Goal: Information Seeking & Learning: Learn about a topic

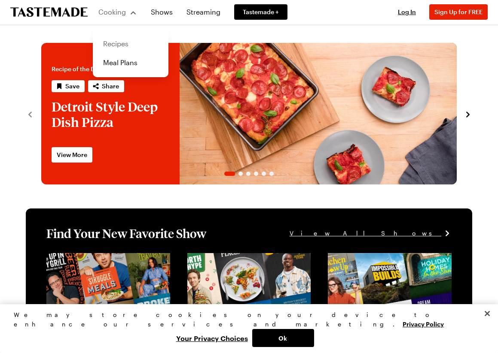
click at [122, 44] on link "Recipes" at bounding box center [130, 43] width 65 height 19
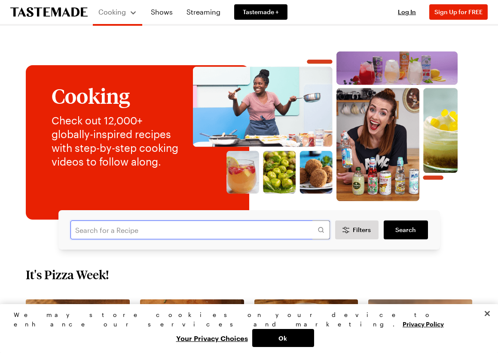
click at [165, 230] on input "text" at bounding box center [199, 230] width 259 height 19
type input "pork tenderloin medallions"
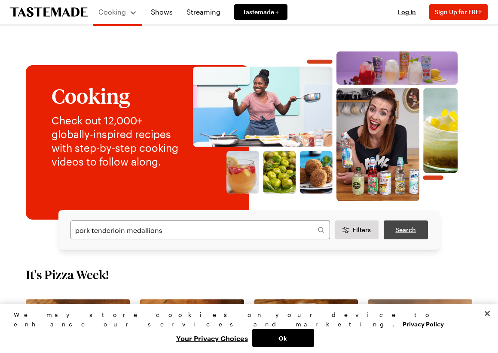
click at [395, 229] on span "Search" at bounding box center [405, 230] width 21 height 9
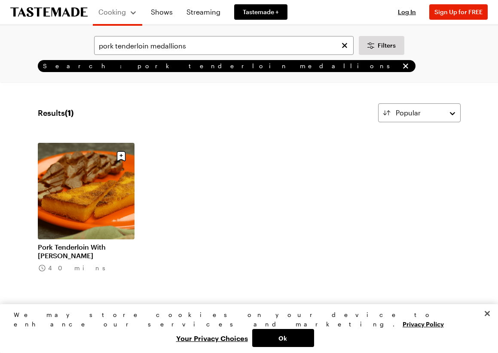
click at [97, 243] on link "Pork Tenderloin With [PERSON_NAME]" at bounding box center [86, 251] width 97 height 17
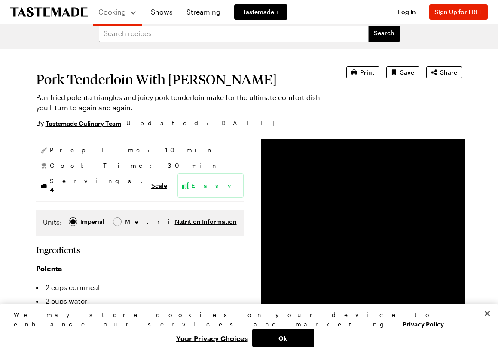
scroll to position [10, 0]
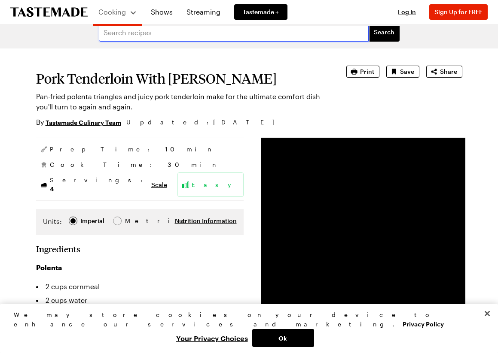
click at [205, 29] on input "text" at bounding box center [234, 32] width 270 height 19
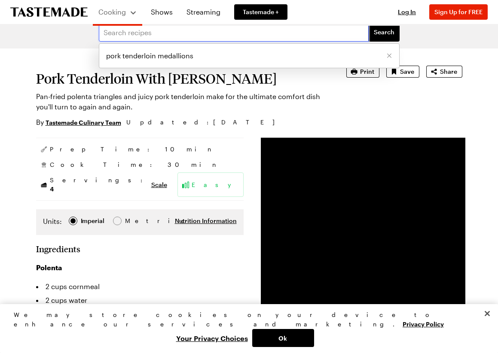
click at [205, 29] on input "text" at bounding box center [234, 32] width 270 height 19
click at [197, 52] on li "pork tenderloin medallions" at bounding box center [249, 56] width 300 height 21
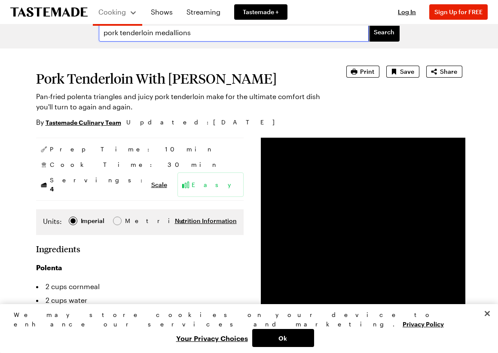
click at [197, 33] on input "pork tenderloin medallions" at bounding box center [234, 32] width 270 height 19
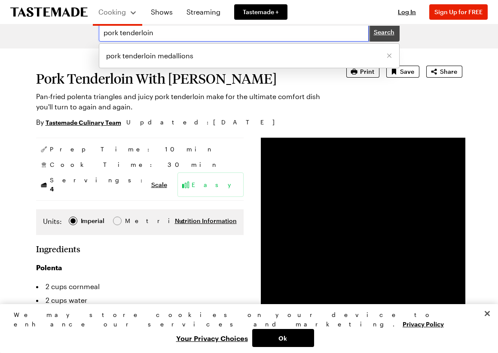
type input "pork tenderloin"
click at [378, 33] on span "Search" at bounding box center [384, 32] width 21 height 9
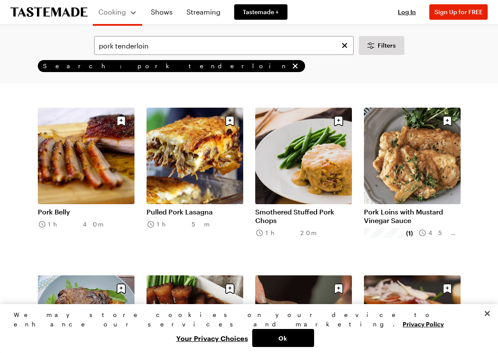
scroll to position [533, 0]
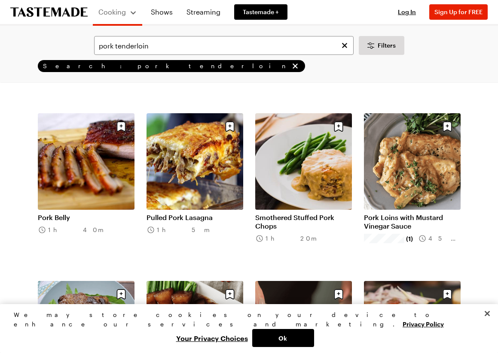
click at [173, 213] on link "Pulled Pork Lasagna" at bounding box center [194, 217] width 97 height 9
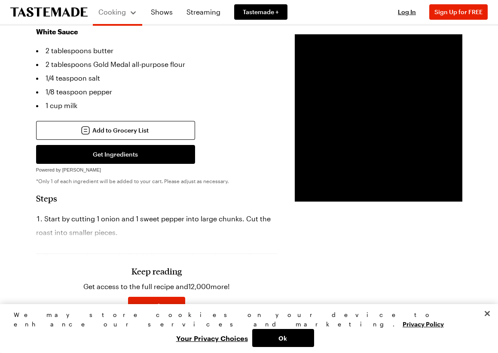
scroll to position [374, 0]
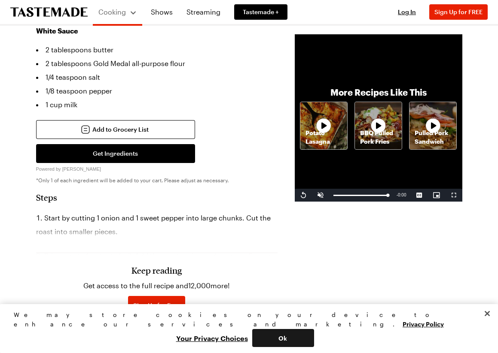
click at [314, 340] on button "Ok" at bounding box center [283, 338] width 62 height 18
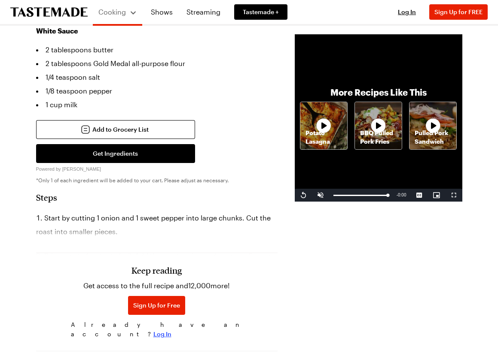
click at [171, 330] on span "Log In" at bounding box center [162, 334] width 18 height 9
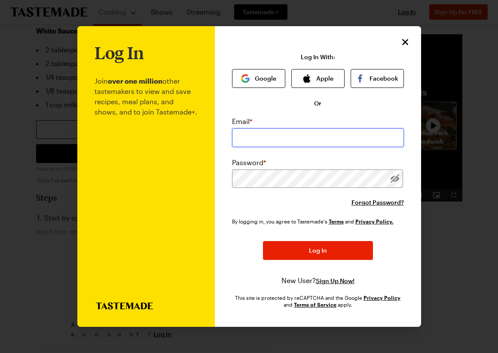
type input "[EMAIL_ADDRESS][DOMAIN_NAME]"
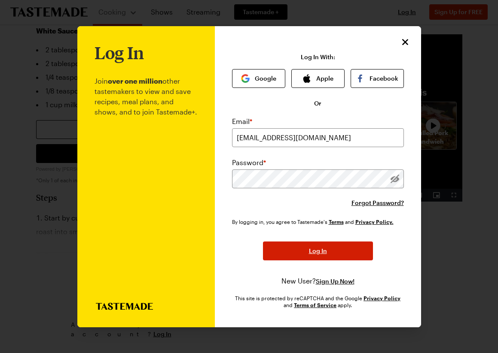
click at [295, 246] on button "Log In" at bounding box center [318, 251] width 110 height 19
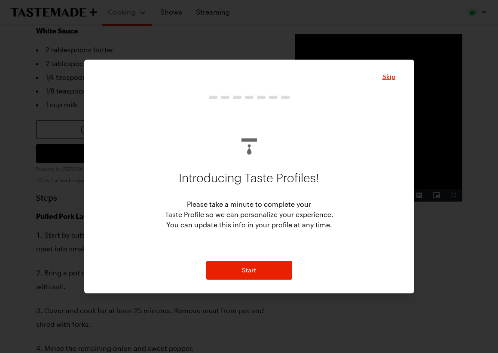
type textarea "x"
click at [386, 77] on span "Skip" at bounding box center [388, 77] width 13 height 9
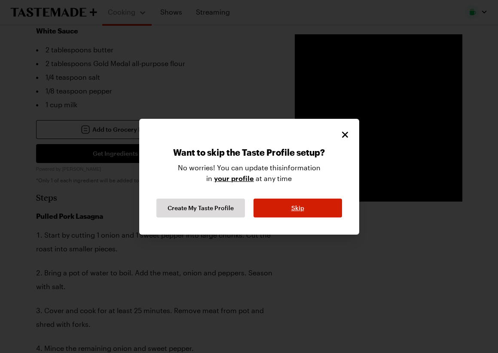
click at [266, 207] on button "Skip" at bounding box center [297, 208] width 88 height 19
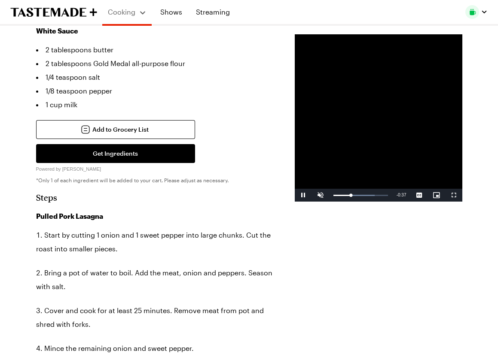
click at [295, 195] on span "Video Player" at bounding box center [303, 195] width 17 height 0
click at [330, 196] on div "Volume Level" at bounding box center [330, 195] width 0 height 1
drag, startPoint x: 325, startPoint y: 232, endPoint x: 291, endPoint y: 231, distance: 33.9
click at [295, 202] on div "Play Unmute 0% Current Time 0:01 / Duration 0:54 Loaded : 10.72% 0:00 0:17 Stre…" at bounding box center [378, 195] width 167 height 13
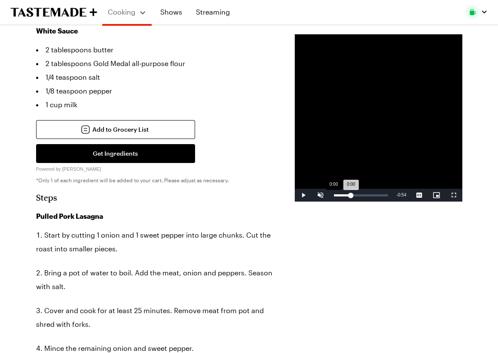
drag, startPoint x: 325, startPoint y: 231, endPoint x: 292, endPoint y: 234, distance: 33.7
click at [329, 202] on div "Loaded : 0.00% 0:00 0:00" at bounding box center [360, 195] width 63 height 13
click at [312, 195] on span "Video Player" at bounding box center [320, 195] width 17 height 0
click at [295, 195] on span "Video Player" at bounding box center [303, 195] width 17 height 0
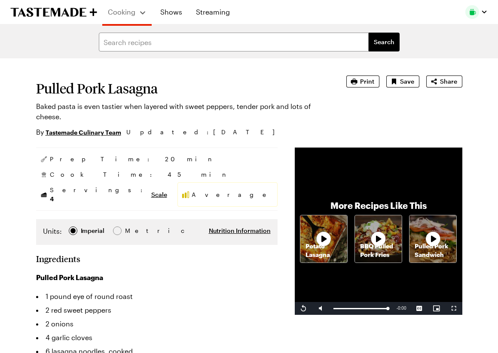
scroll to position [0, 0]
click at [205, 49] on input "text" at bounding box center [234, 42] width 270 height 19
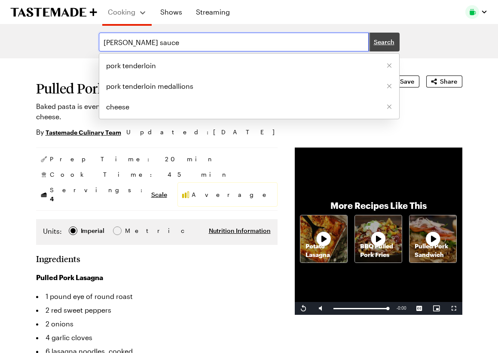
type input "[PERSON_NAME] sauce"
click at [384, 41] on span "Search" at bounding box center [384, 42] width 21 height 9
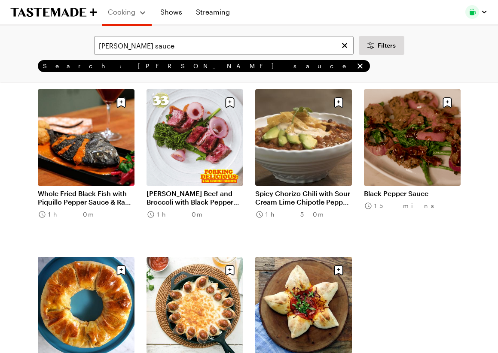
scroll to position [52, 0]
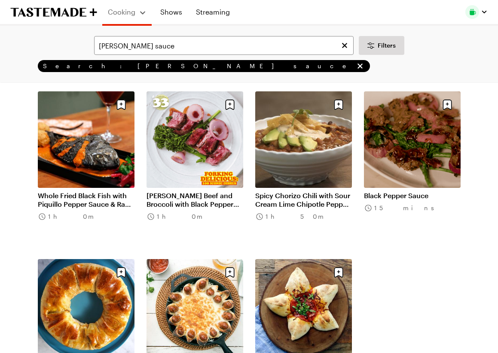
click at [431, 191] on link "Black Pepper Sauce" at bounding box center [412, 195] width 97 height 9
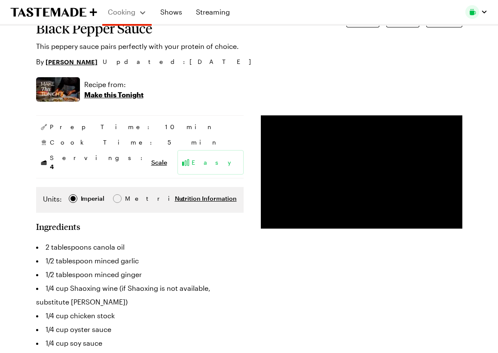
scroll to position [60, 0]
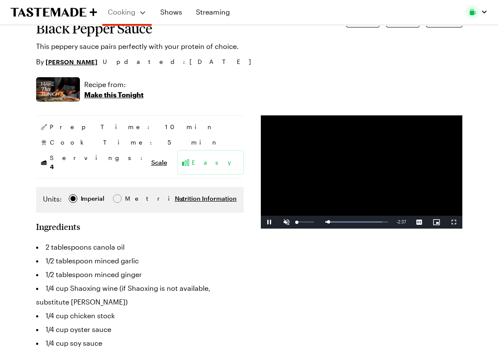
click at [281, 222] on span "Video Player" at bounding box center [286, 222] width 17 height 0
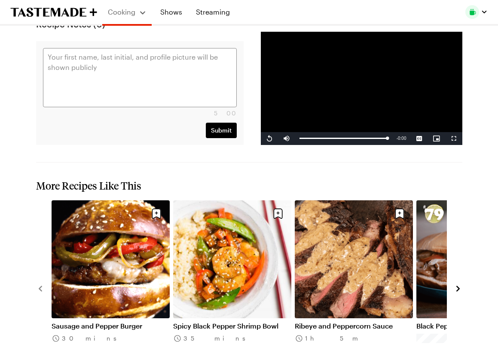
scroll to position [1010, 0]
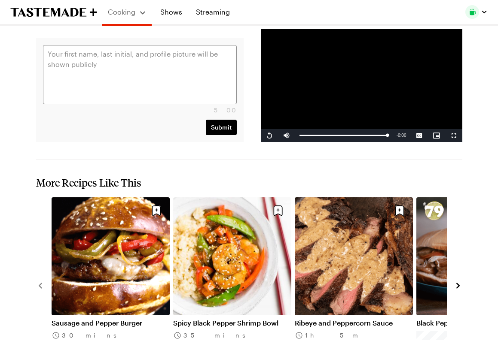
click at [197, 319] on link "Spicy Black Pepper Shrimp Bowl" at bounding box center [232, 323] width 118 height 9
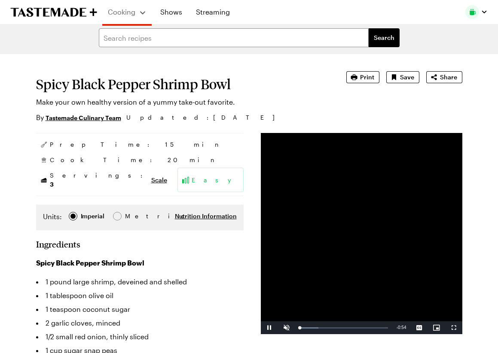
scroll to position [6, 0]
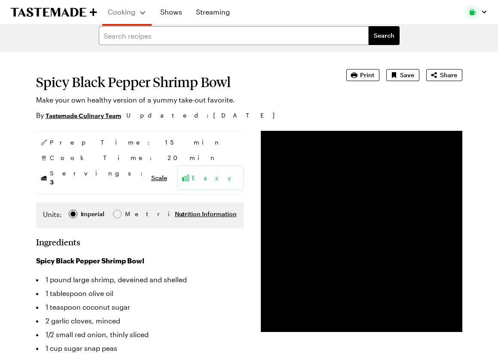
type textarea "x"
